Goal: Information Seeking & Learning: Learn about a topic

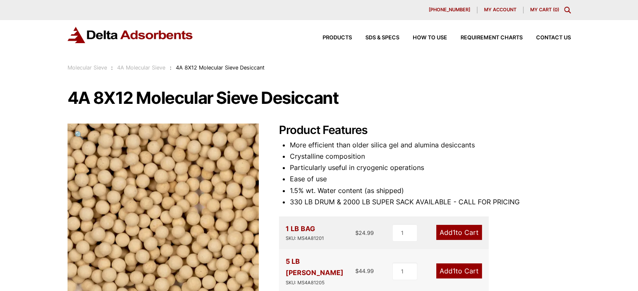
click at [149, 68] on link "4A Molecular Sieve" at bounding box center [141, 68] width 48 height 6
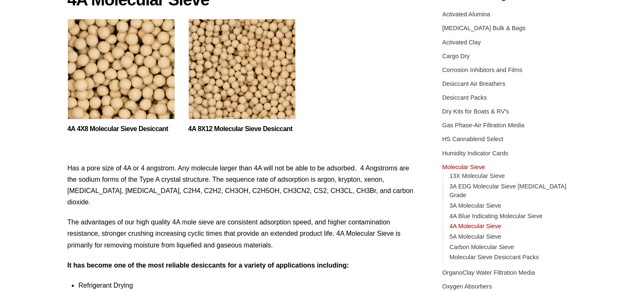
scroll to position [84, 0]
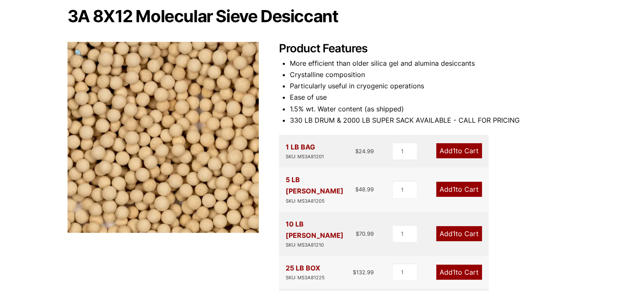
scroll to position [34, 0]
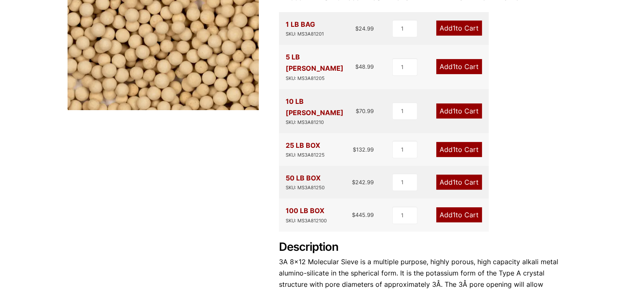
scroll to position [335, 0]
